Goal: Task Accomplishment & Management: Use online tool/utility

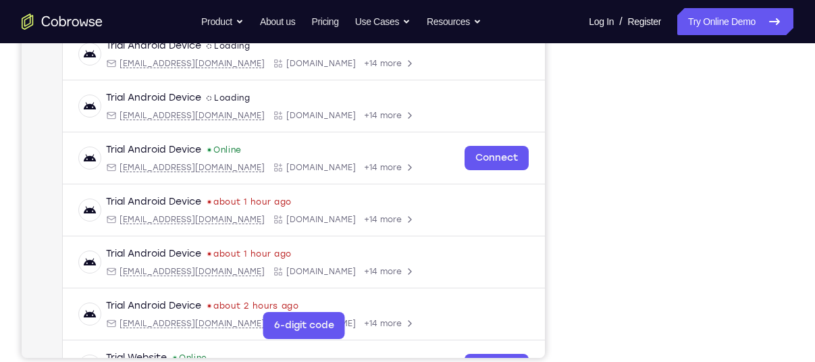
scroll to position [242, 0]
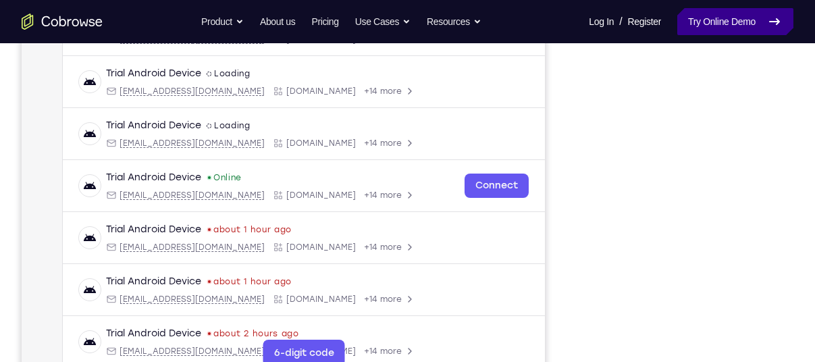
click at [713, 28] on link "Try Online Demo" at bounding box center [735, 21] width 116 height 27
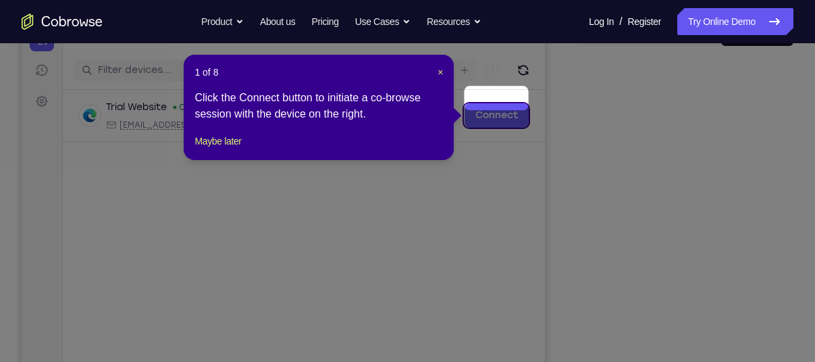
scroll to position [154, 0]
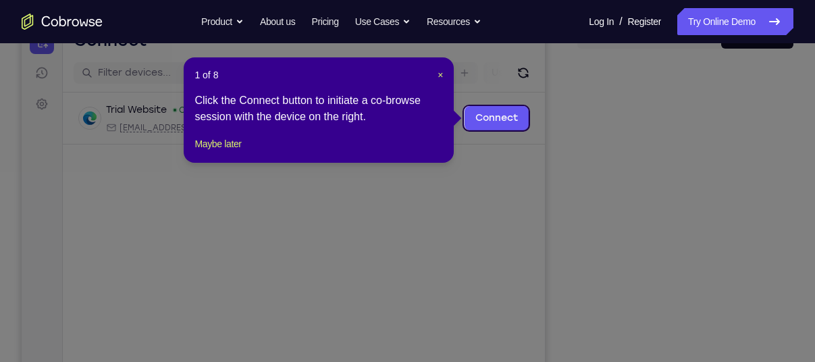
click at [436, 75] on header "1 of 8 ×" at bounding box center [318, 74] width 248 height 13
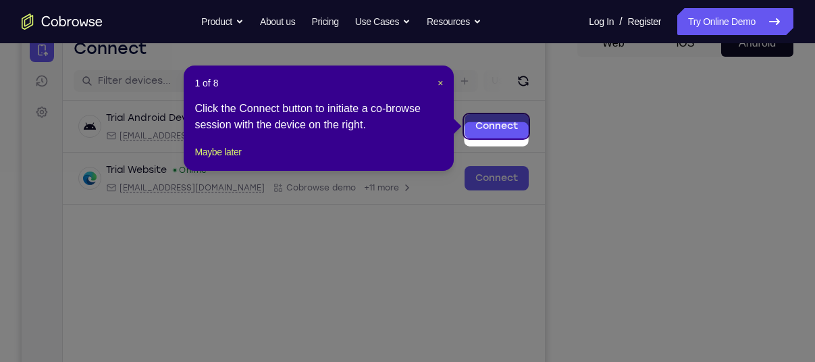
scroll to position [135, 0]
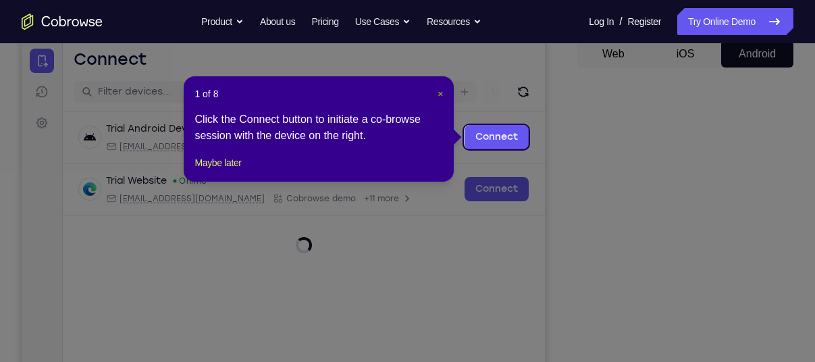
click at [441, 95] on span "×" at bounding box center [439, 93] width 5 height 11
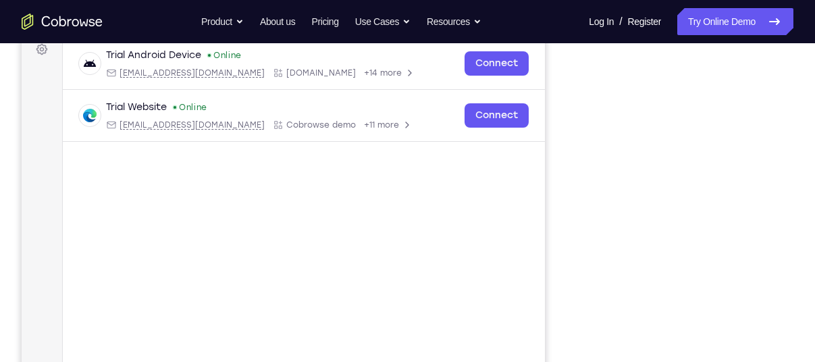
scroll to position [208, 0]
drag, startPoint x: 497, startPoint y: 226, endPoint x: 297, endPoint y: 156, distance: 212.4
click at [297, 156] on main "demo_id 693246967 693246967 Email User ID Device ID Device name 6-digit code Co…" at bounding box center [304, 226] width 482 height 452
drag, startPoint x: 297, startPoint y: 156, endPoint x: 227, endPoint y: 192, distance: 79.1
click at [227, 192] on div "Trial Android Device Online [EMAIL_ADDRESS][DOMAIN_NAME] [DOMAIN_NAME] +14 more…" at bounding box center [304, 122] width 482 height 169
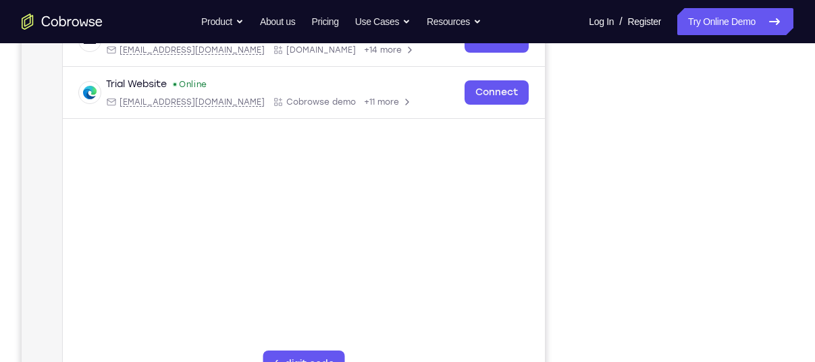
scroll to position [233, 0]
